Goal: Information Seeking & Learning: Learn about a topic

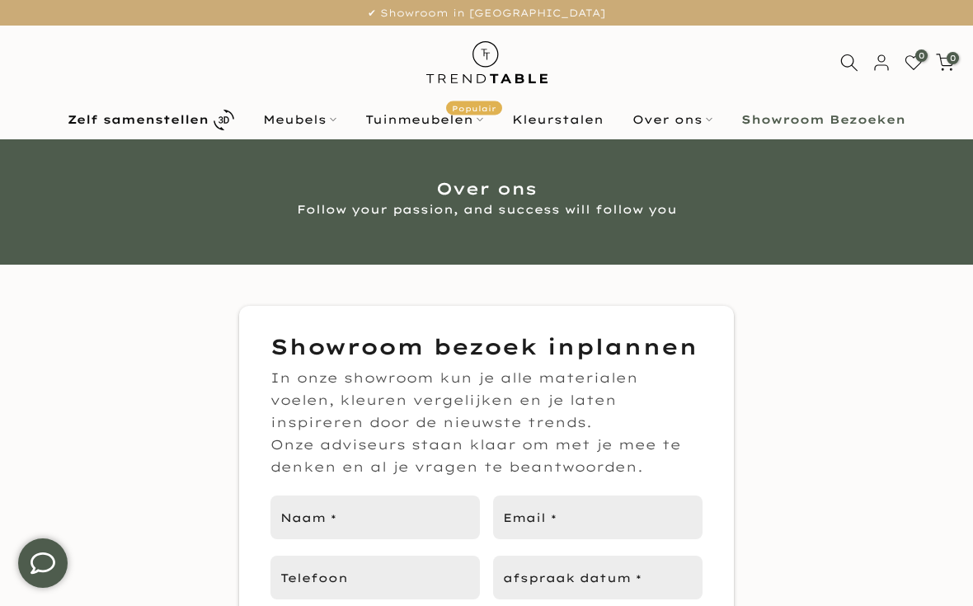
click at [849, 121] on b "Showroom Bezoeken" at bounding box center [823, 120] width 164 height 12
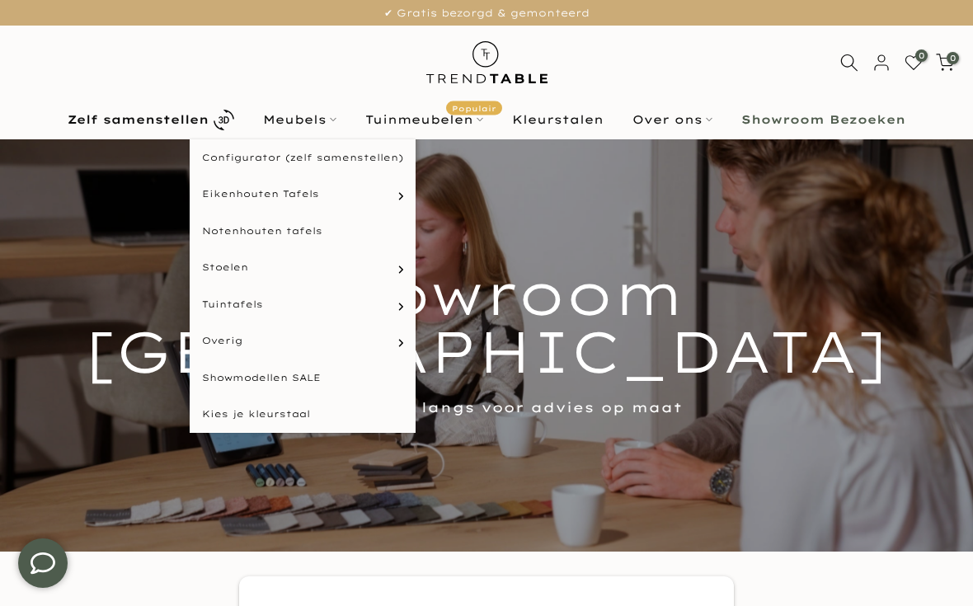
click at [308, 117] on link "Meubels" at bounding box center [300, 120] width 102 height 20
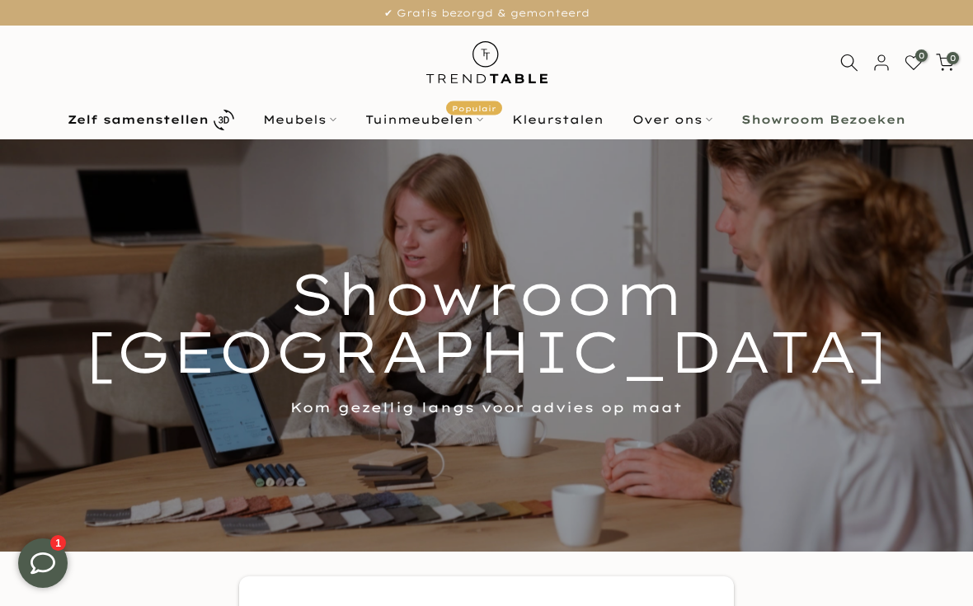
click at [315, 121] on link "Meubels" at bounding box center [300, 120] width 102 height 20
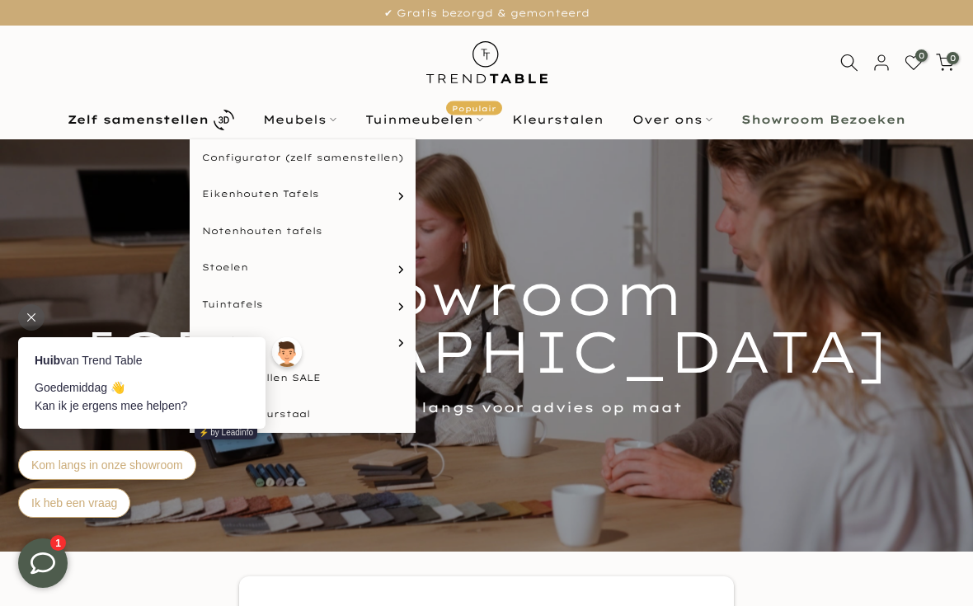
click at [0, 0] on link "Rechthoekige tafels" at bounding box center [0, 0] width 0 height 0
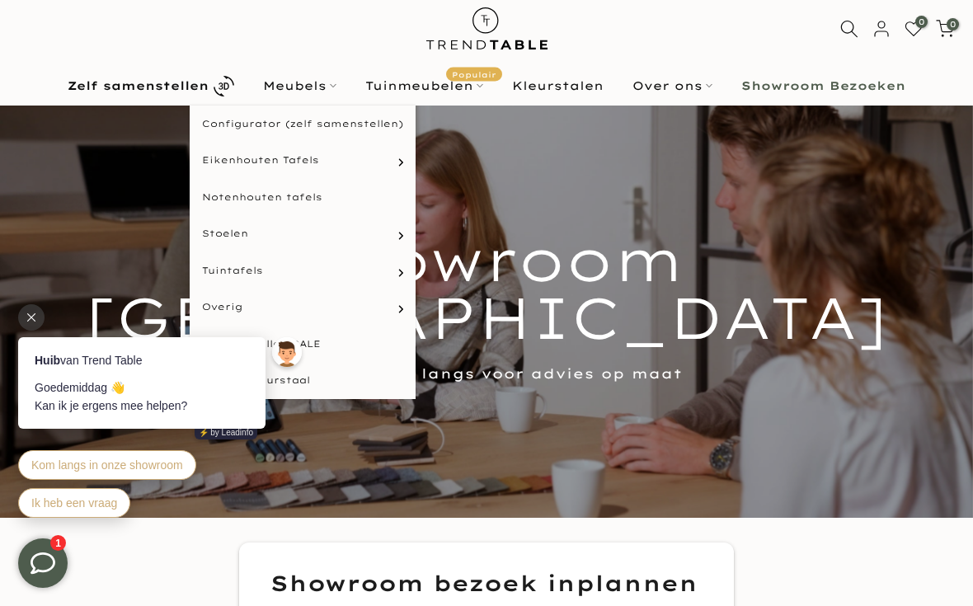
scroll to position [40, 0]
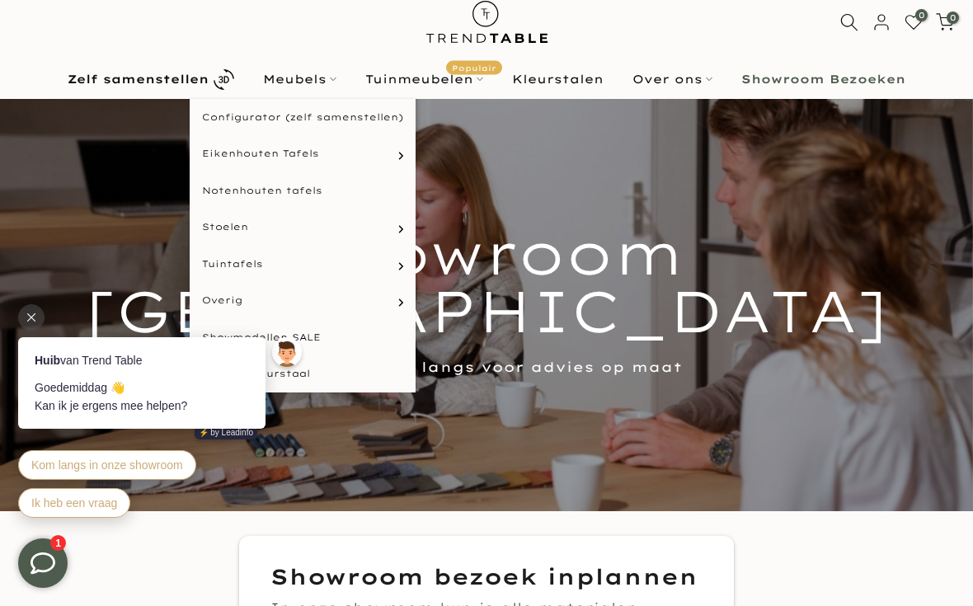
click at [671, 73] on link "Over ons" at bounding box center [673, 79] width 109 height 20
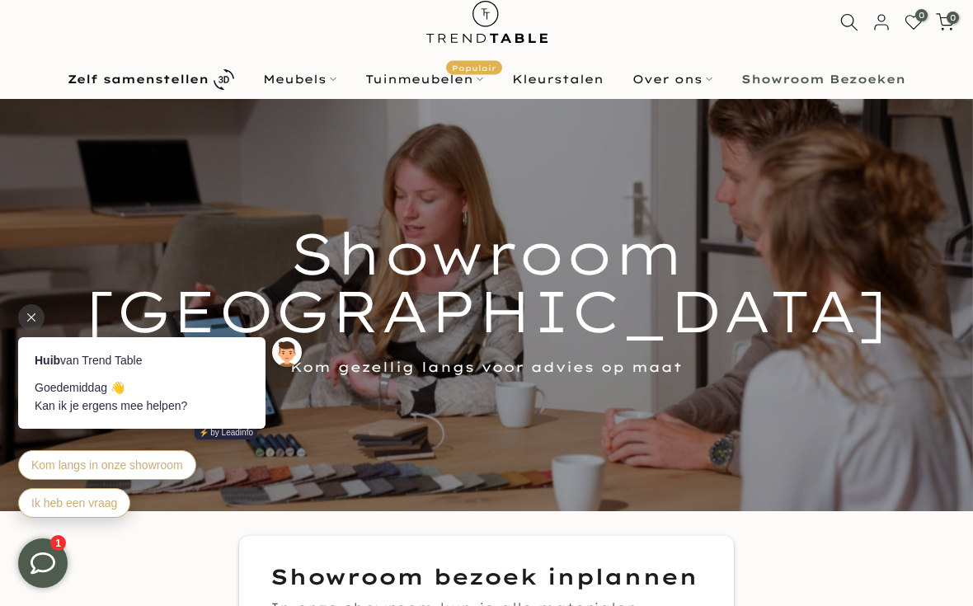
click at [668, 73] on link "Over ons" at bounding box center [673, 79] width 109 height 20
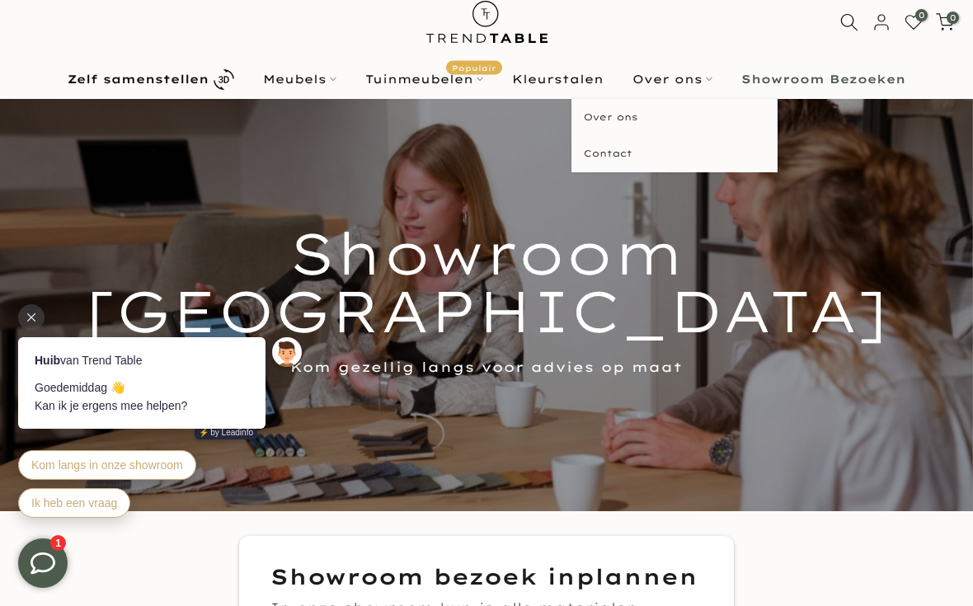
click at [595, 149] on link "Contact" at bounding box center [675, 153] width 206 height 37
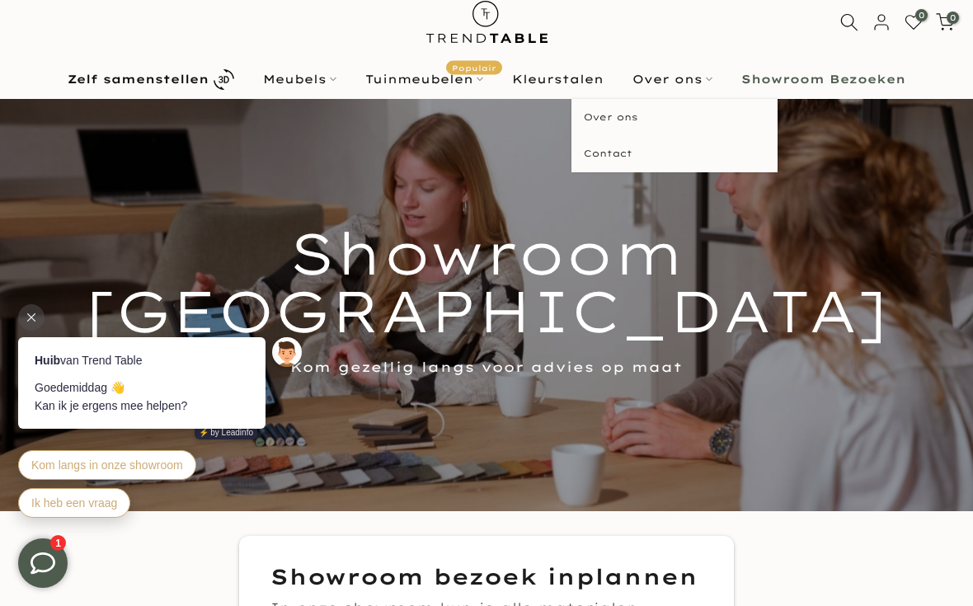
scroll to position [71, 0]
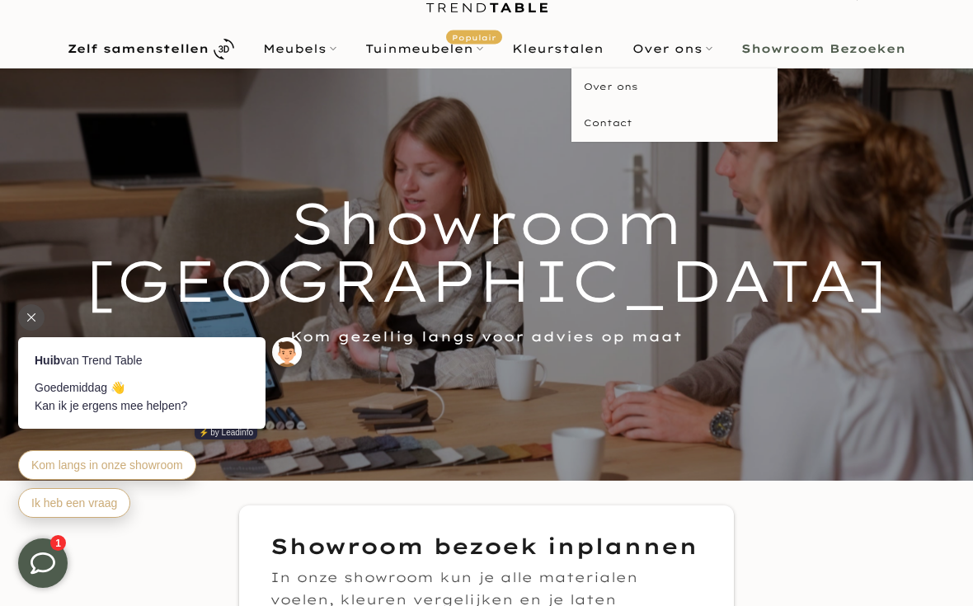
click at [556, 51] on link "Kleurstalen" at bounding box center [558, 49] width 120 height 20
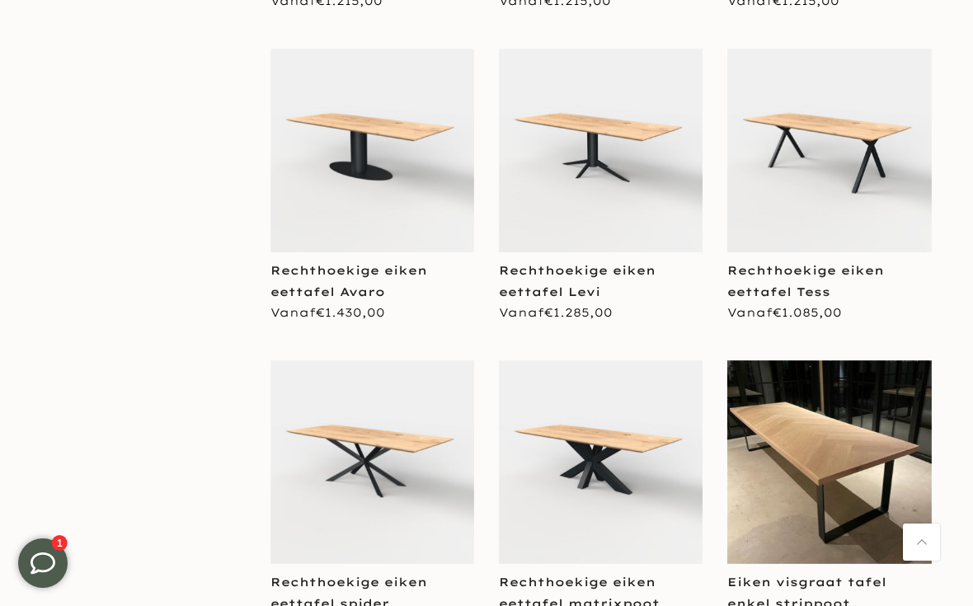
scroll to position [957, 0]
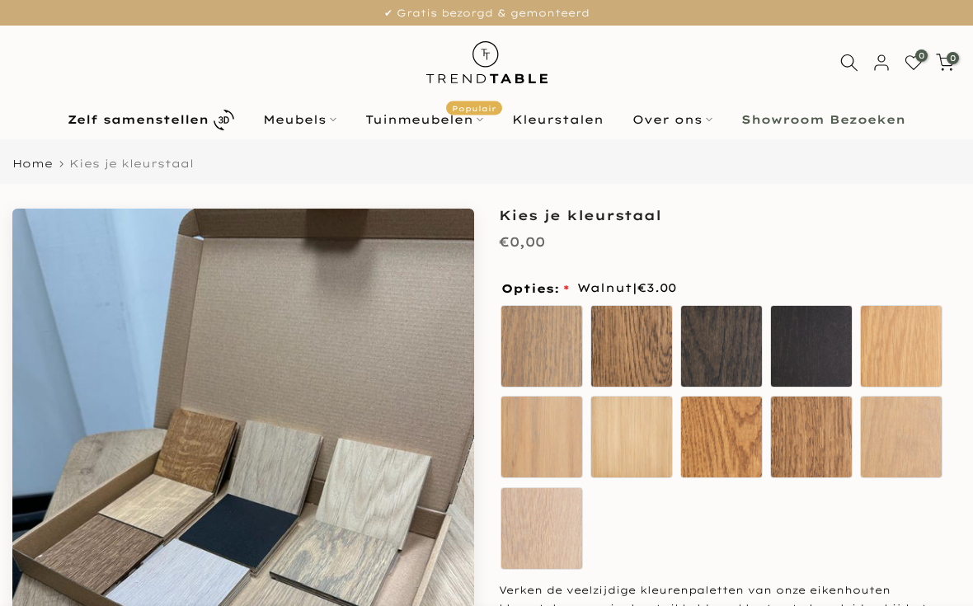
click at [444, 115] on link "Tuinmeubelen Populair" at bounding box center [424, 120] width 147 height 20
click at [308, 119] on link "Meubels" at bounding box center [300, 120] width 102 height 20
click at [301, 122] on link "Meubels" at bounding box center [300, 120] width 102 height 20
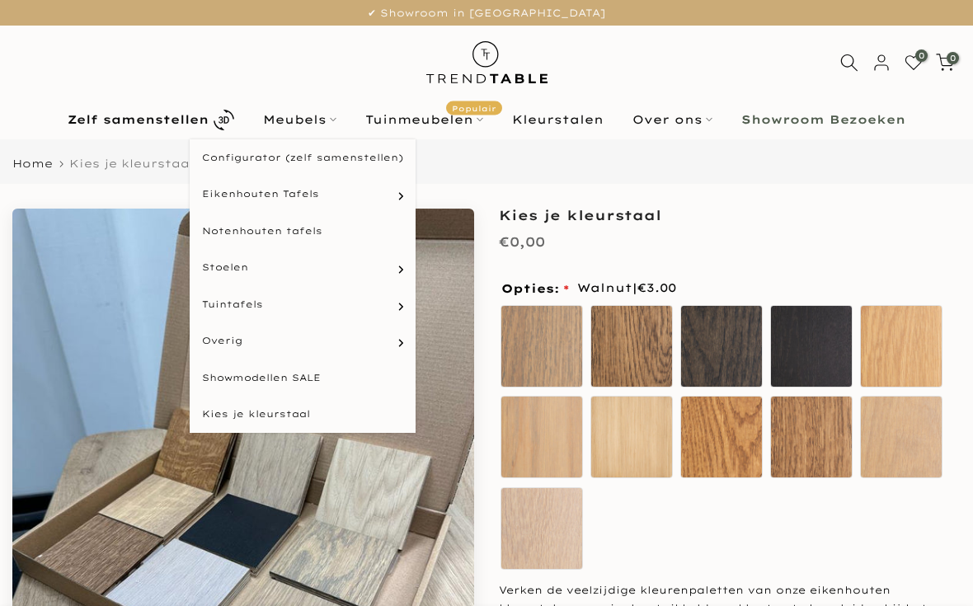
click at [249, 160] on link "Configurator (zelf samenstellen)" at bounding box center [303, 157] width 226 height 37
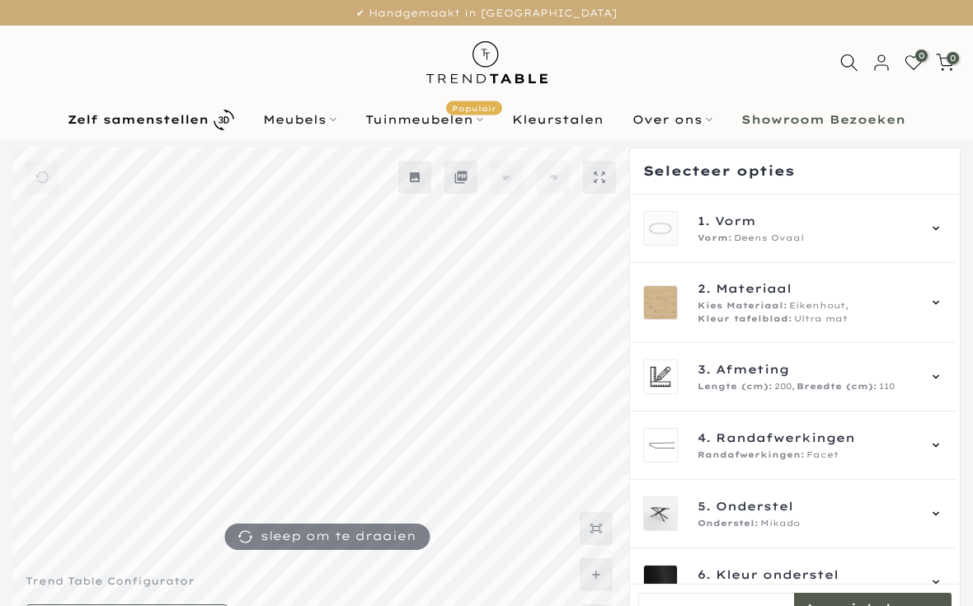
scroll to position [74, 0]
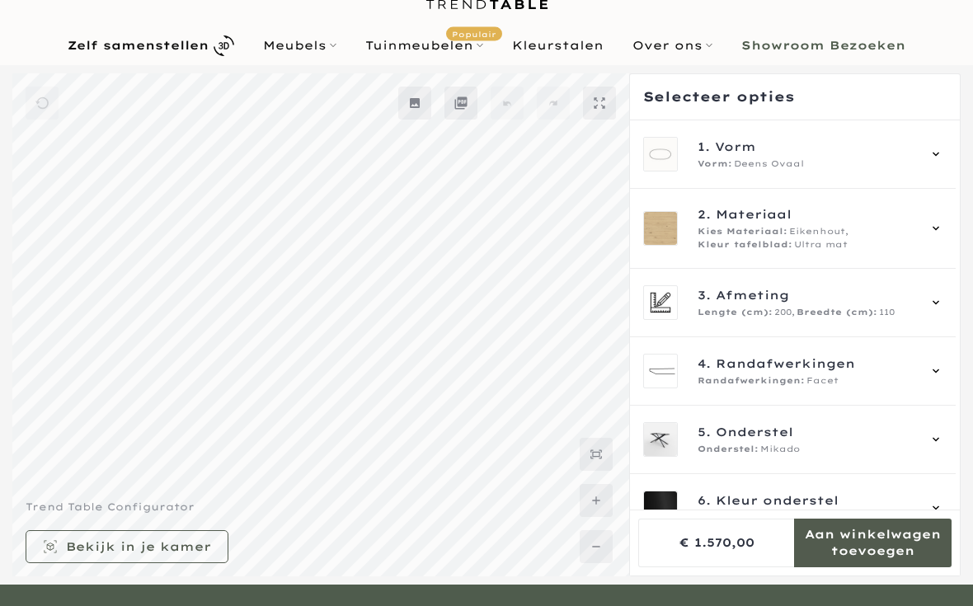
click at [303, 49] on link "Meubels" at bounding box center [300, 45] width 102 height 20
click at [299, 47] on link "Meubels" at bounding box center [300, 45] width 102 height 20
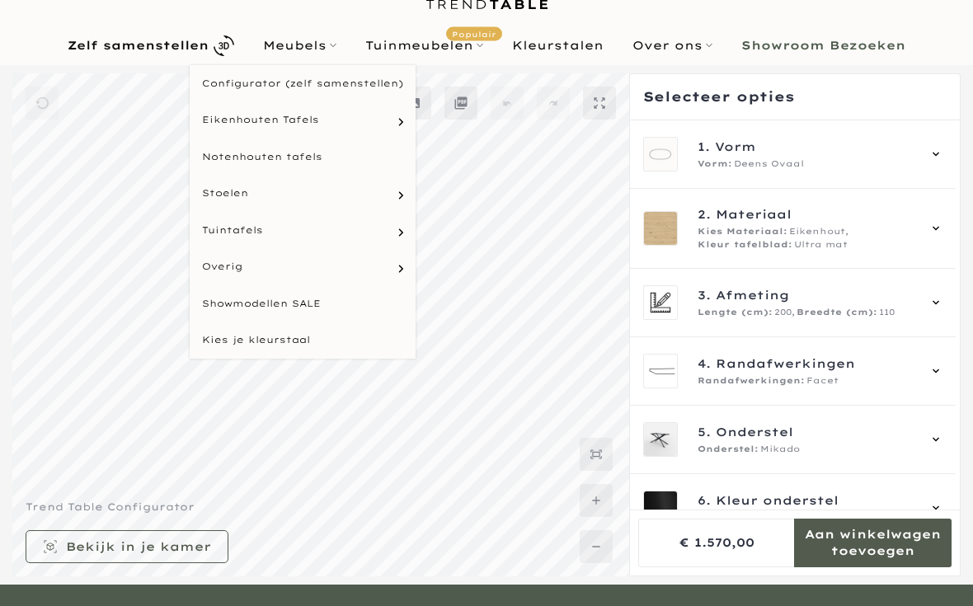
click at [0, 0] on link "Tafelbladen" at bounding box center [0, 0] width 0 height 0
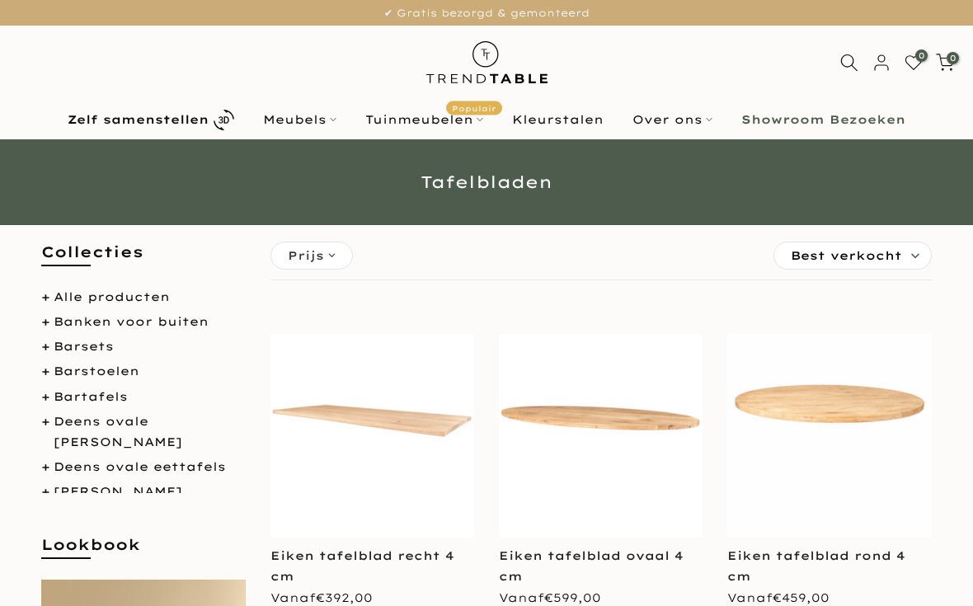
click at [305, 128] on link "Meubels" at bounding box center [300, 120] width 102 height 20
click at [310, 111] on link "Meubels" at bounding box center [300, 120] width 102 height 20
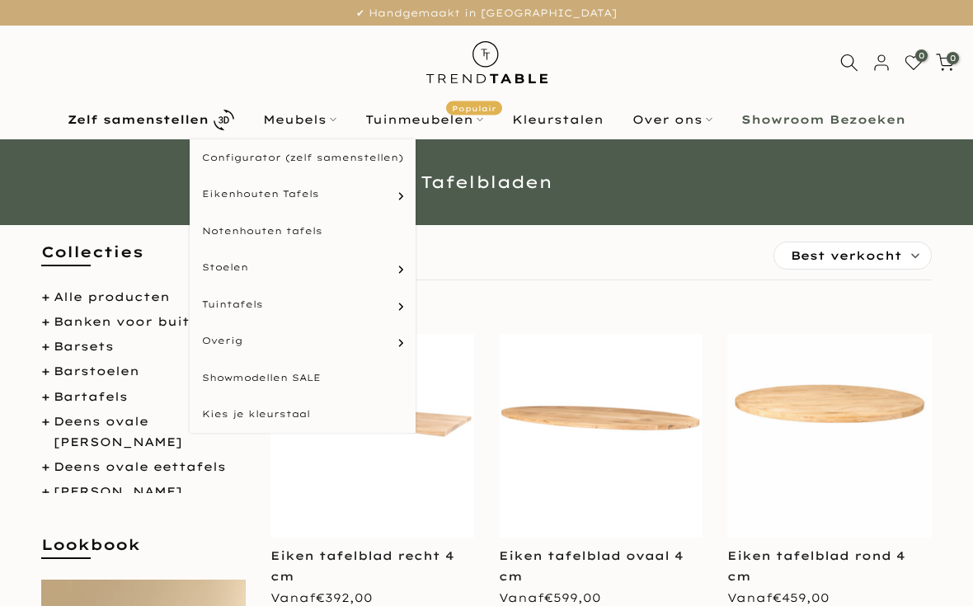
click at [261, 379] on link "Showmodellen SALE" at bounding box center [303, 378] width 226 height 37
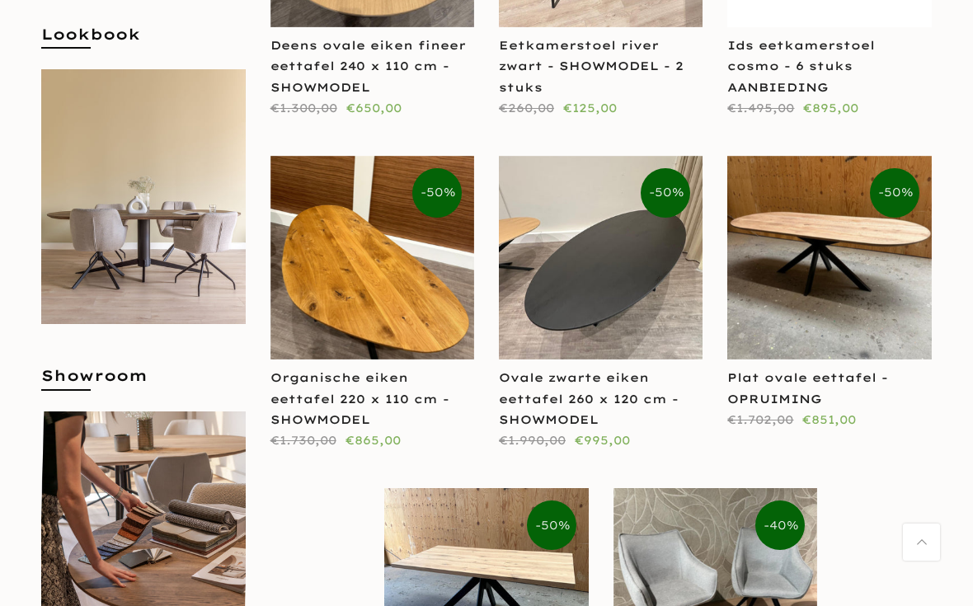
scroll to position [506, 0]
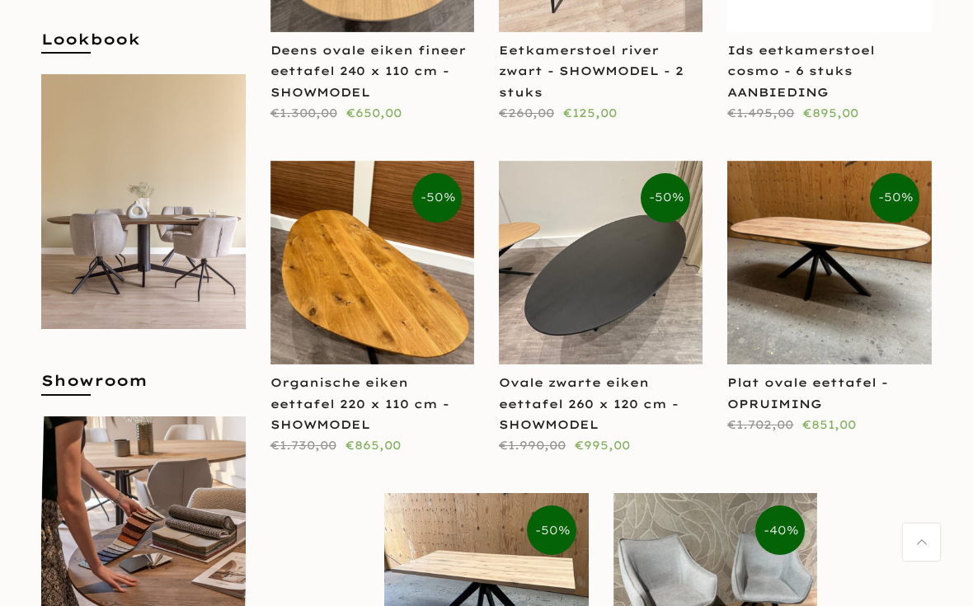
click at [310, 396] on link "Organische eiken eettafel 220 x 110 cm - SHOWMODEL" at bounding box center [359, 403] width 179 height 56
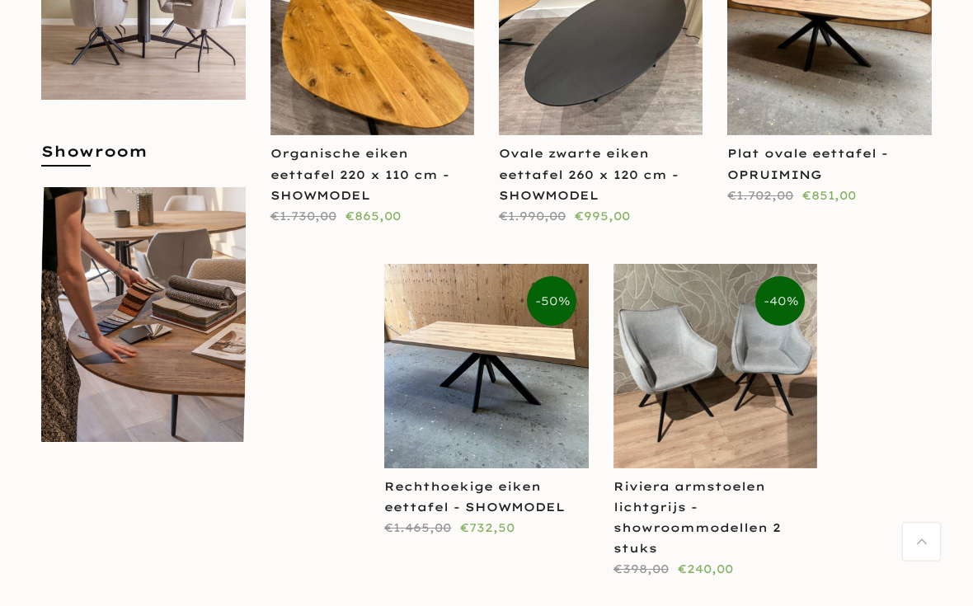
scroll to position [738, 0]
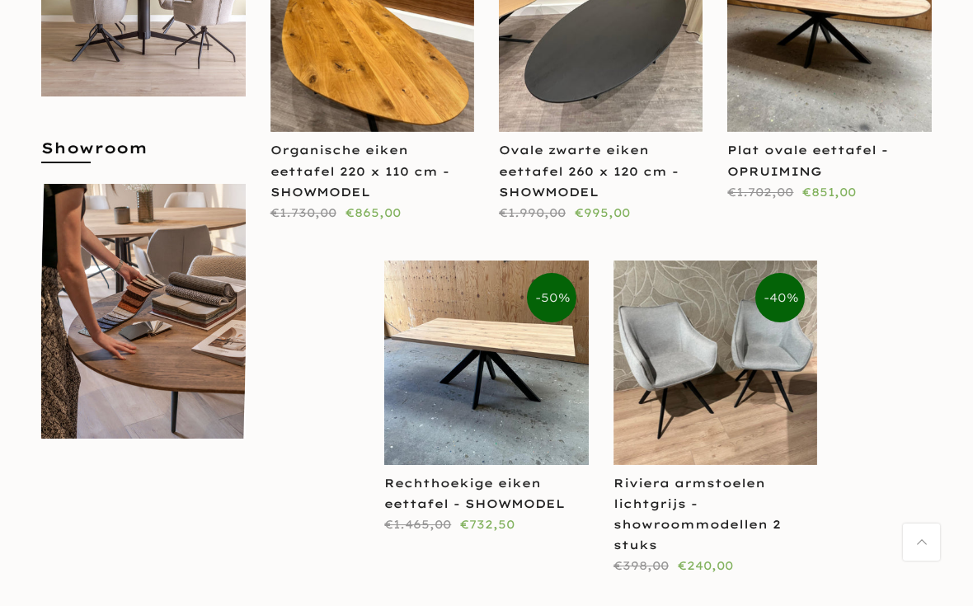
click at [446, 501] on link "Rechthoekige eiken eettafel - SHOWMODEL" at bounding box center [474, 493] width 181 height 35
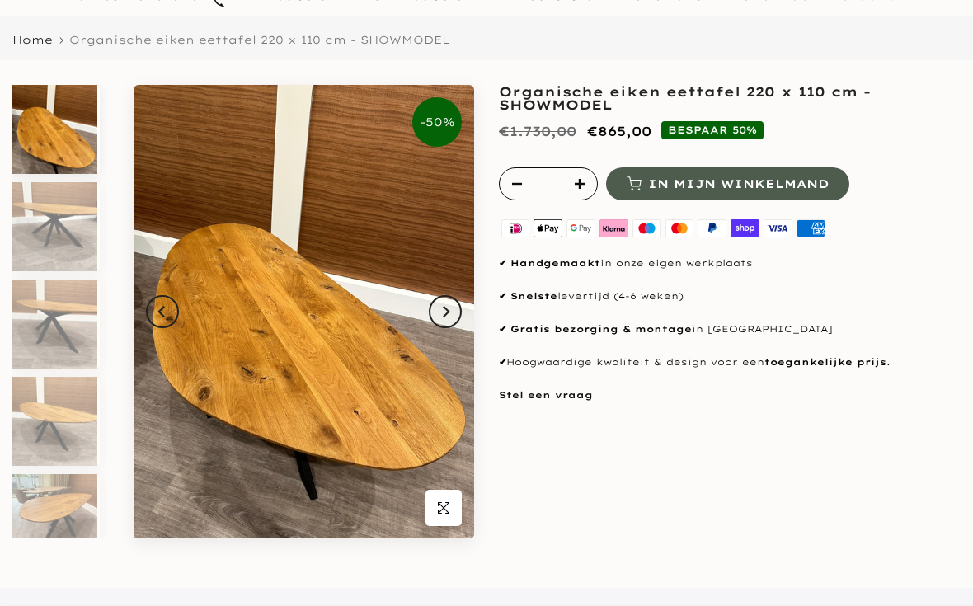
scroll to position [128, 0]
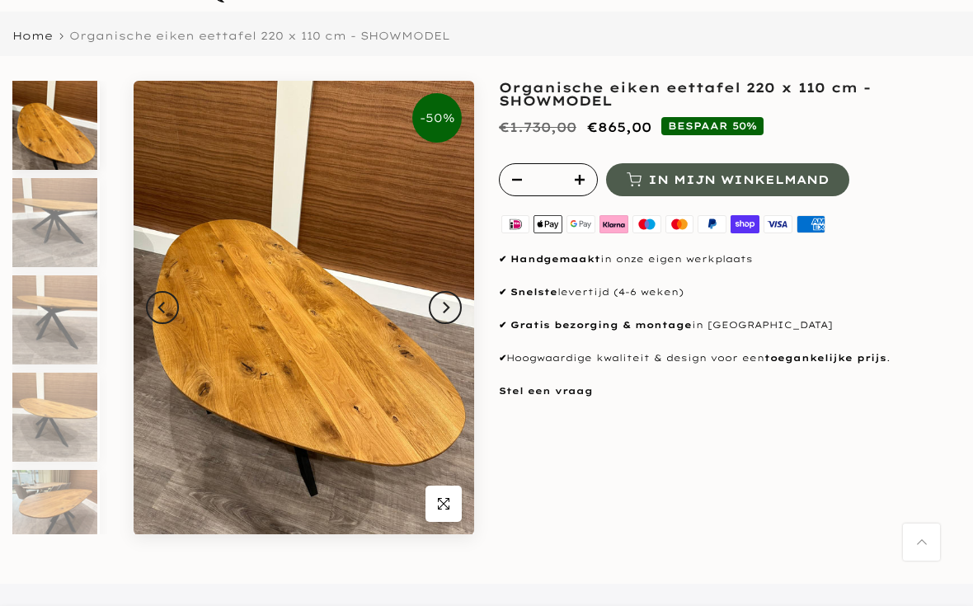
click at [431, 306] on button "Next" at bounding box center [445, 307] width 33 height 33
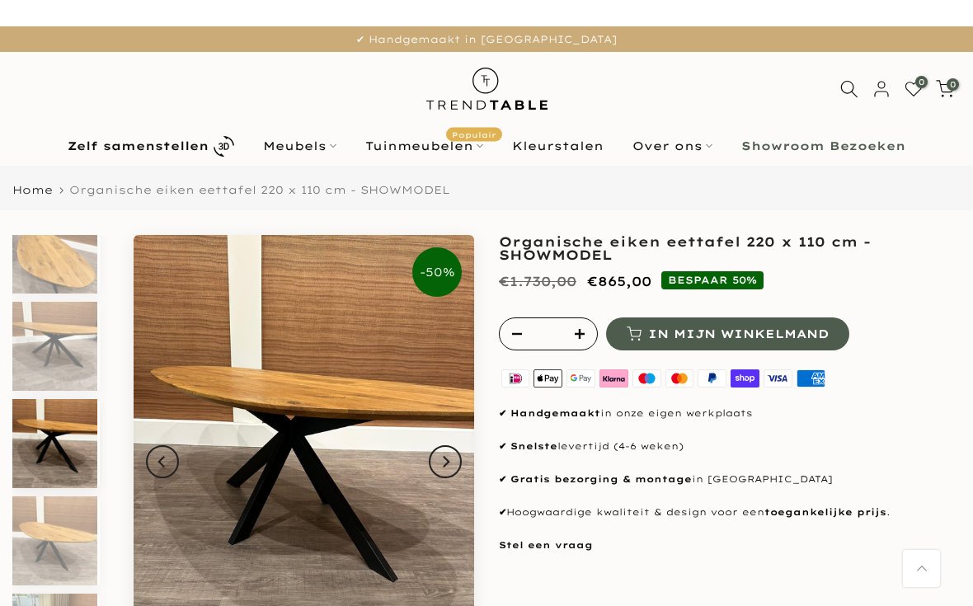
scroll to position [48, 0]
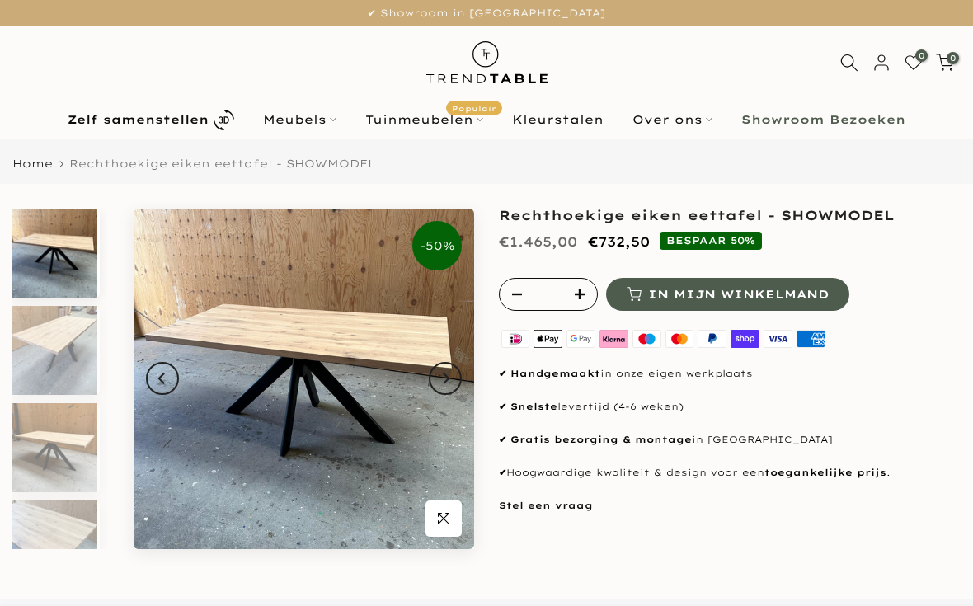
click at [36, 347] on img at bounding box center [54, 350] width 85 height 89
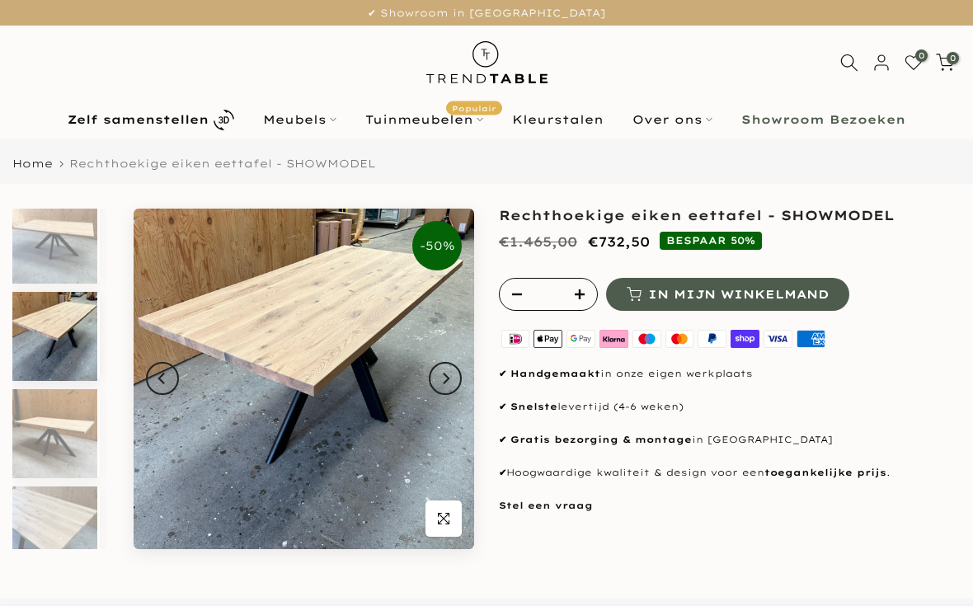
scroll to position [15, 0]
click at [53, 419] on img at bounding box center [54, 432] width 85 height 89
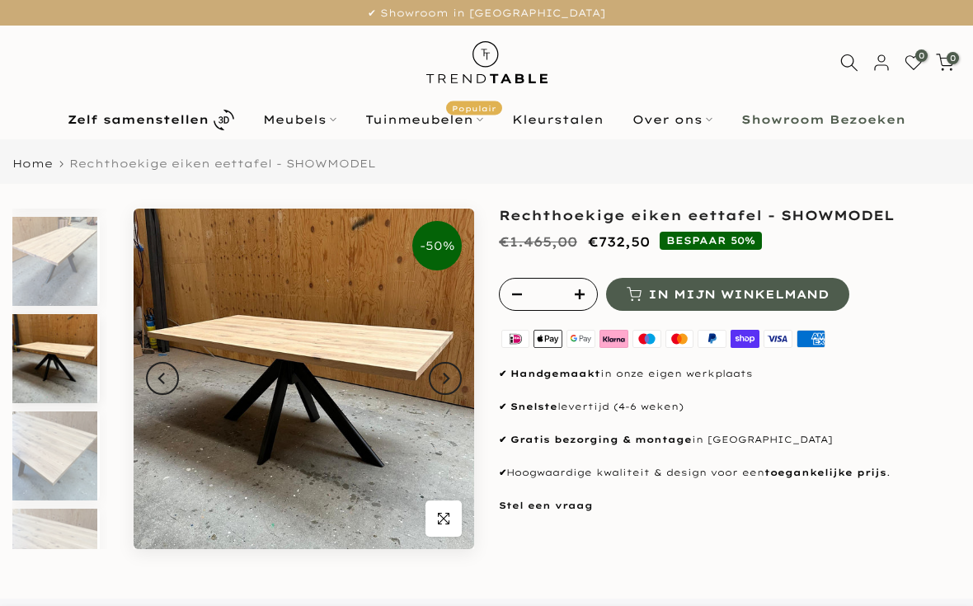
scroll to position [112, 0]
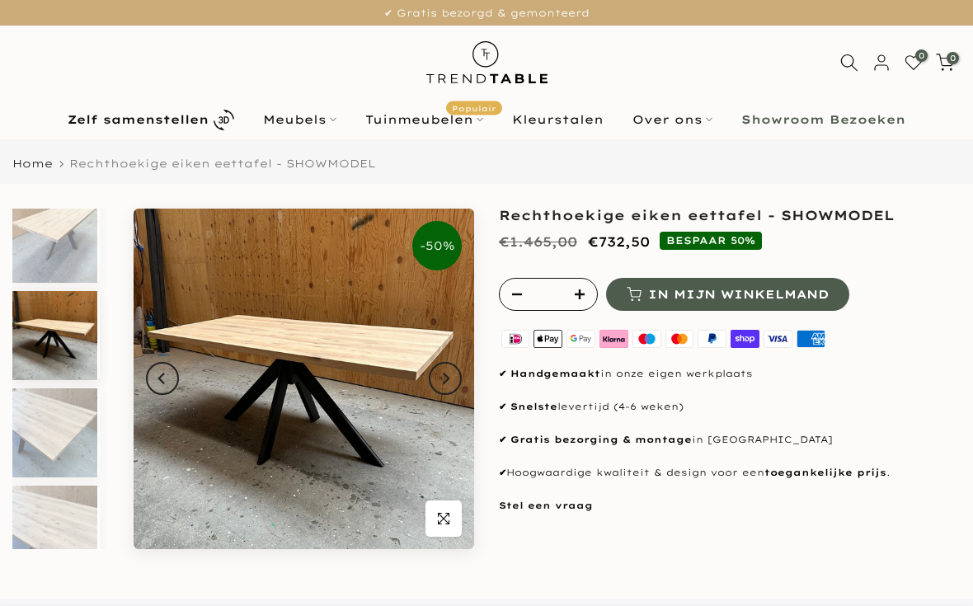
click at [62, 515] on img at bounding box center [54, 530] width 85 height 89
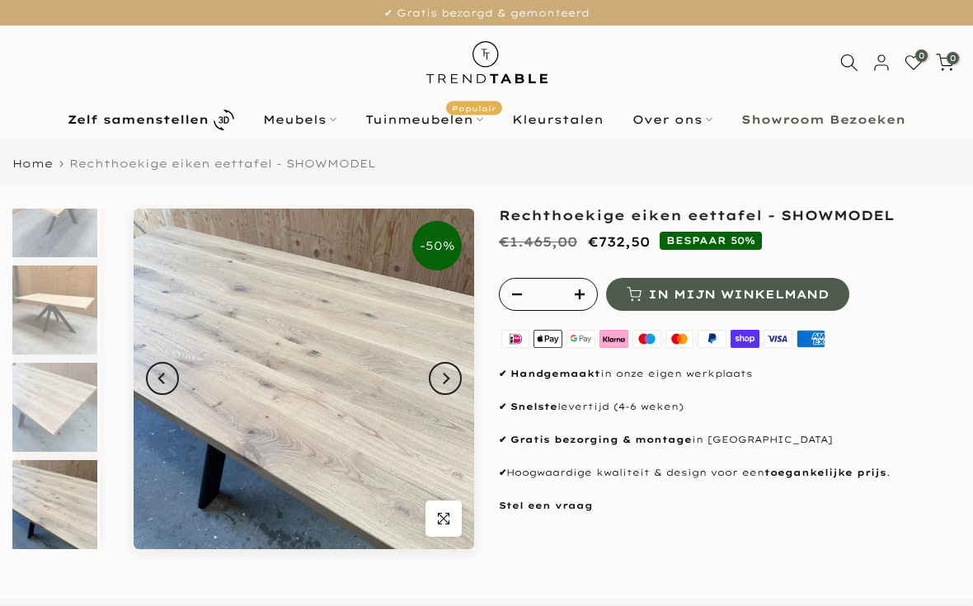
scroll to position [138, 0]
click at [567, 120] on link "Kleurstalen" at bounding box center [558, 120] width 120 height 20
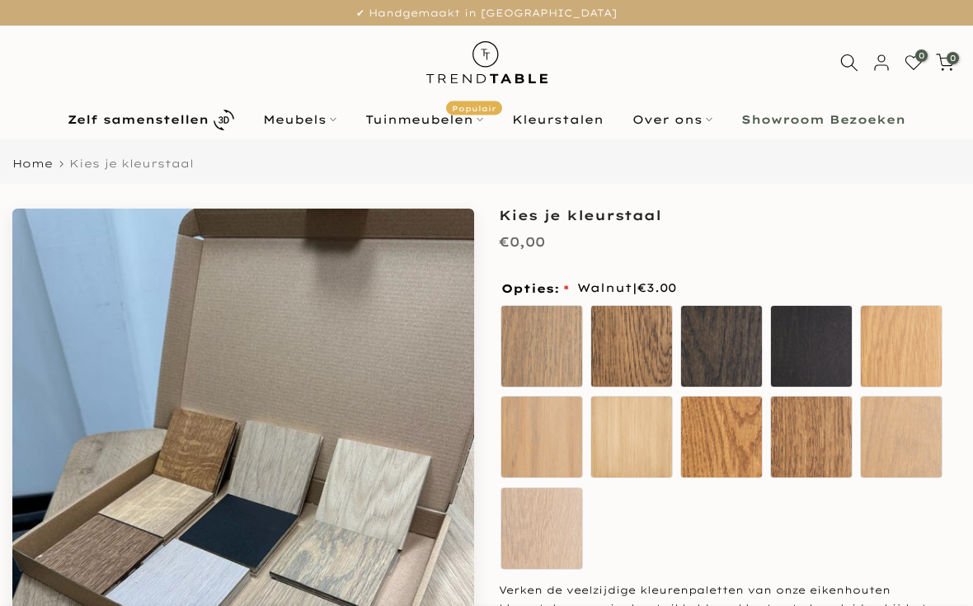
click at [817, 454] on label "Walnut" at bounding box center [811, 437] width 82 height 82
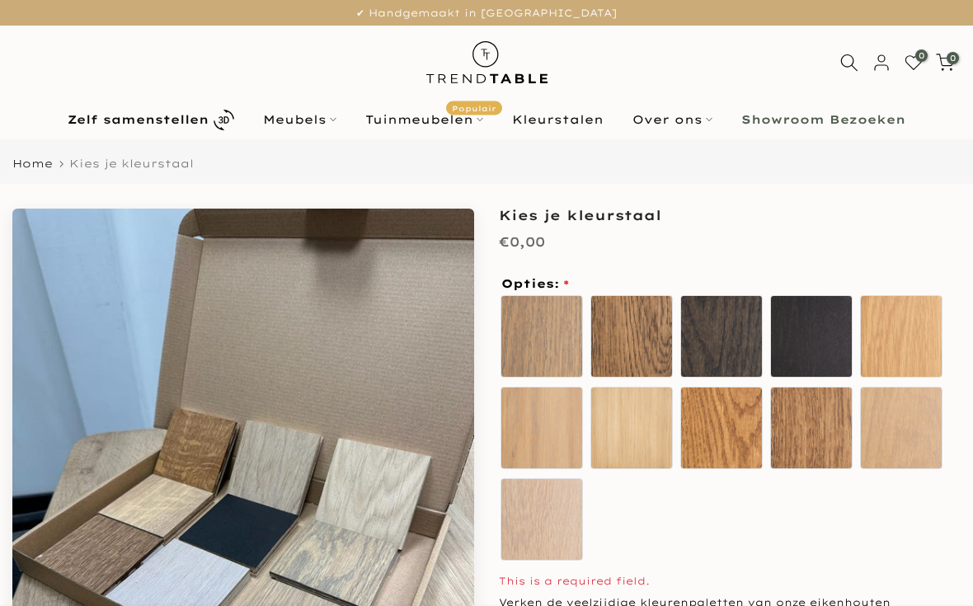
click at [723, 430] on label "Vintage" at bounding box center [721, 428] width 82 height 82
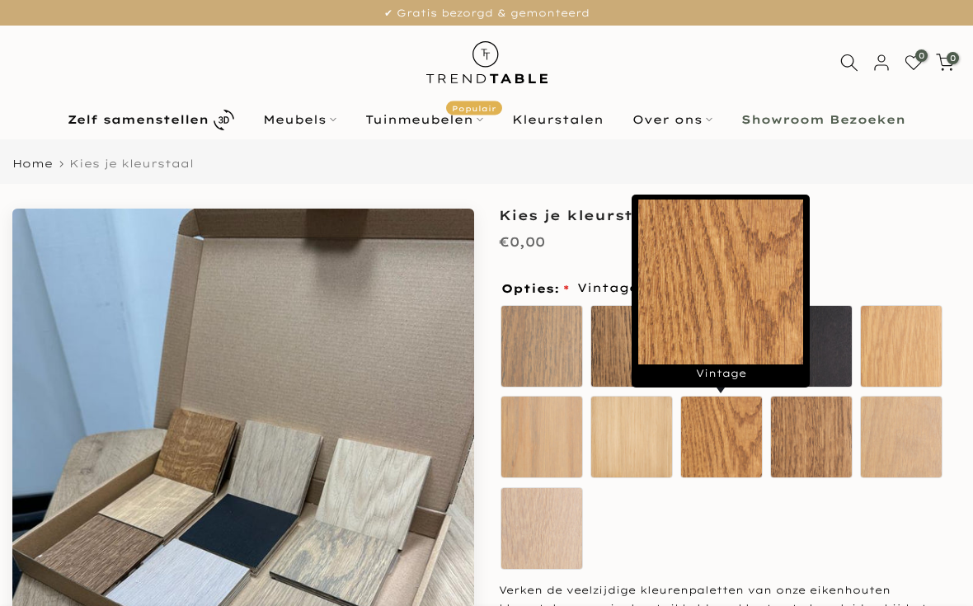
click at [807, 439] on label "Walnut" at bounding box center [811, 437] width 82 height 82
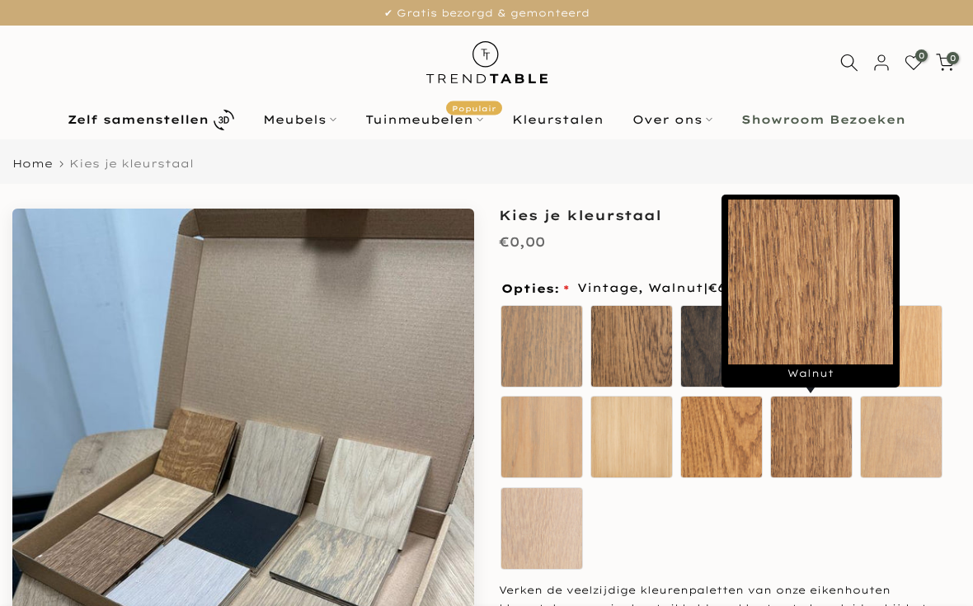
click at [807, 450] on label "Walnut" at bounding box center [811, 437] width 82 height 82
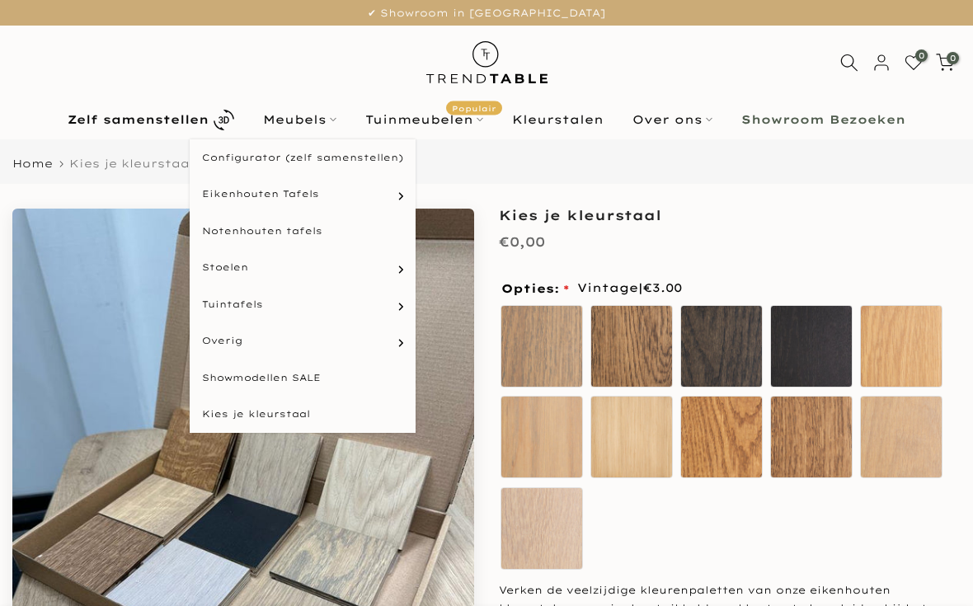
click at [298, 113] on link "Meubels" at bounding box center [300, 120] width 102 height 20
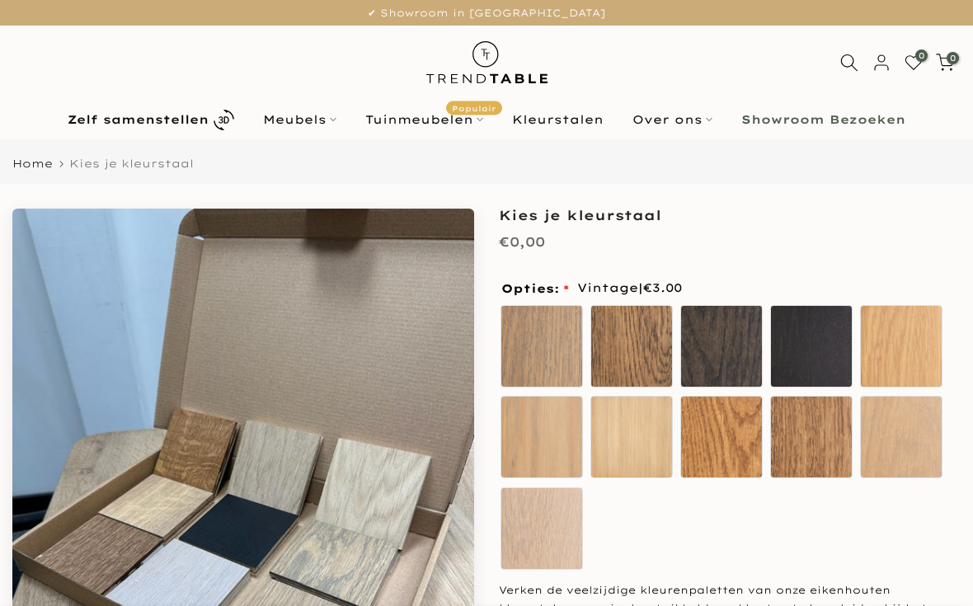
click at [165, 121] on b "Zelf samenstellen" at bounding box center [138, 120] width 141 height 12
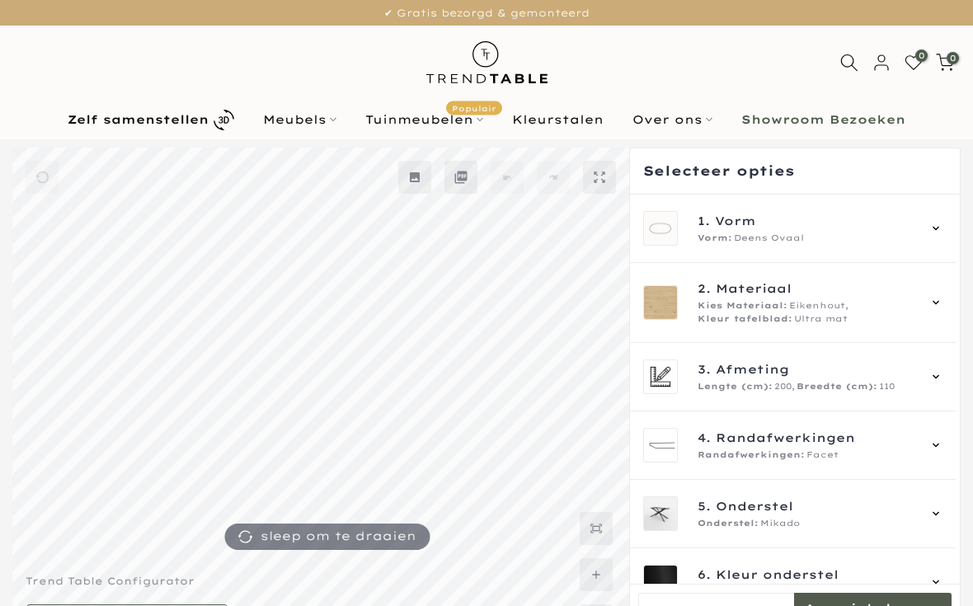
click at [738, 377] on span "Afmeting" at bounding box center [752, 369] width 73 height 18
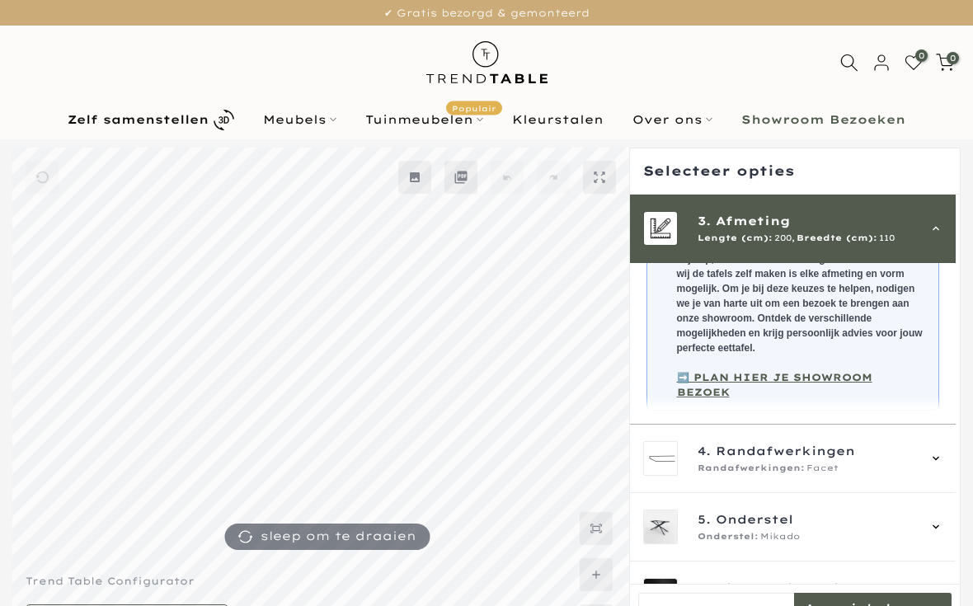
click at [324, 128] on link "Meubels" at bounding box center [300, 120] width 102 height 20
click at [319, 129] on link "Meubels" at bounding box center [300, 120] width 102 height 20
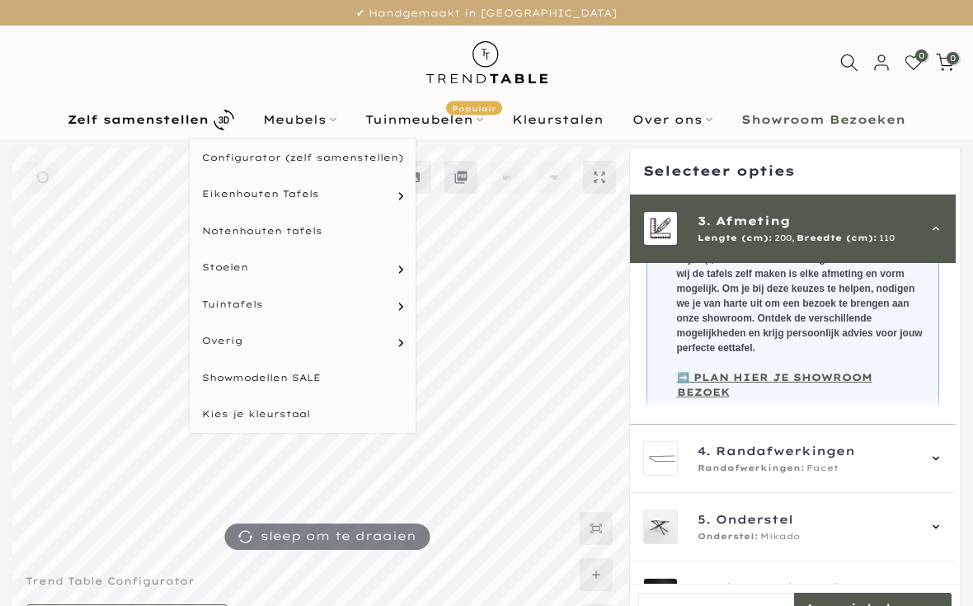
click at [0, 0] on link "Rechthoekige tafels" at bounding box center [0, 0] width 0 height 0
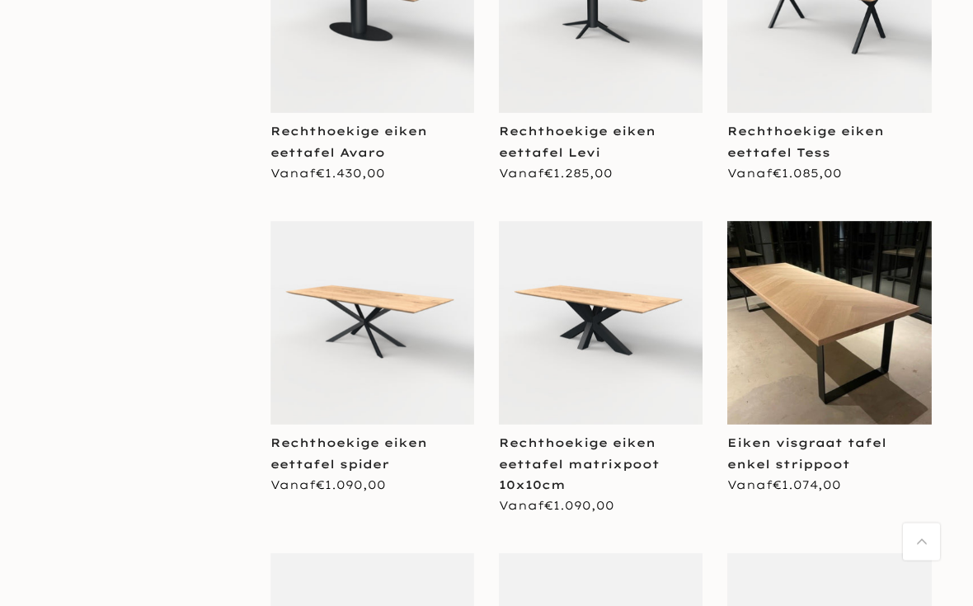
scroll to position [1156, 0]
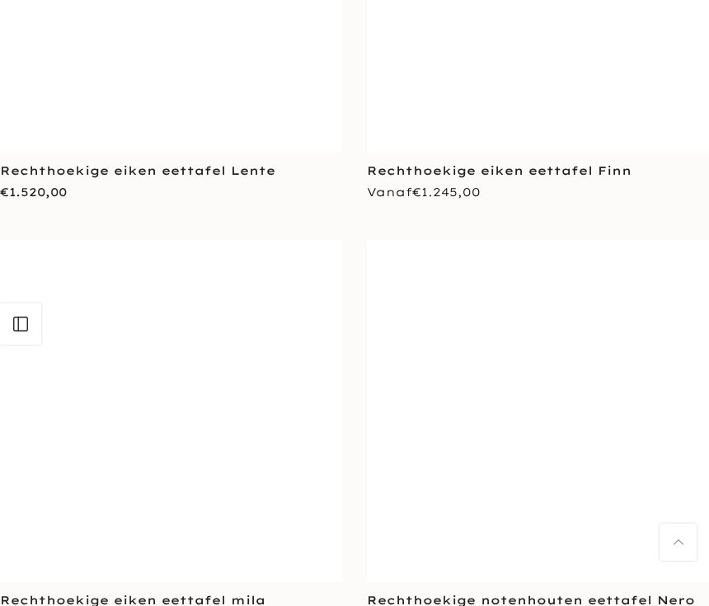
scroll to position [8858, 0]
